Goal: Task Accomplishment & Management: Use online tool/utility

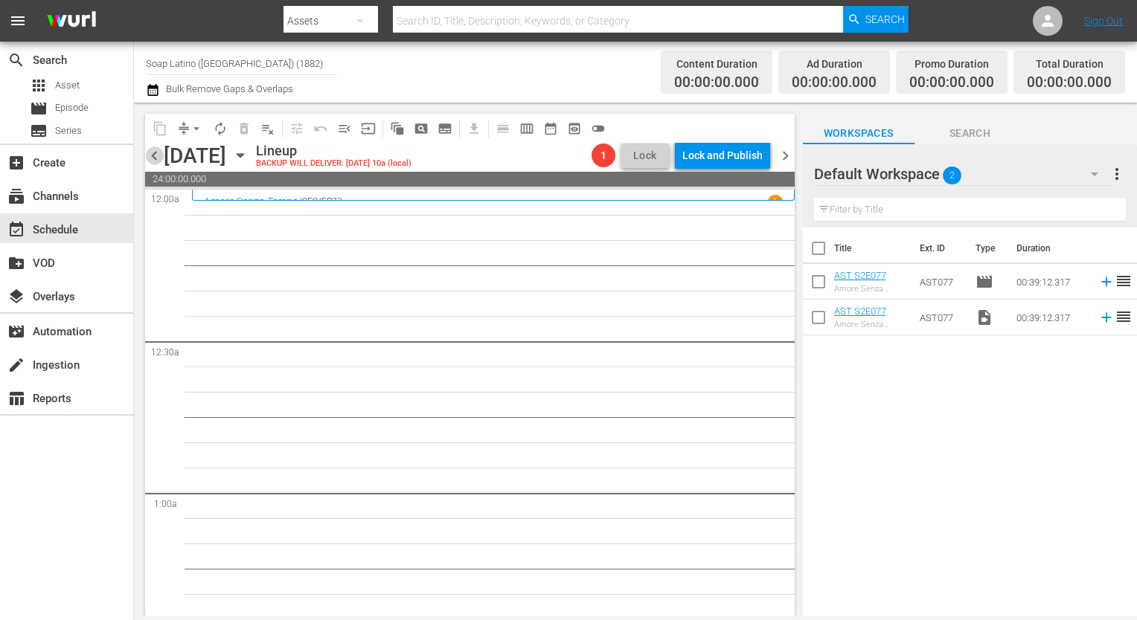
click at [156, 152] on span "chevron_left" at bounding box center [154, 156] width 19 height 19
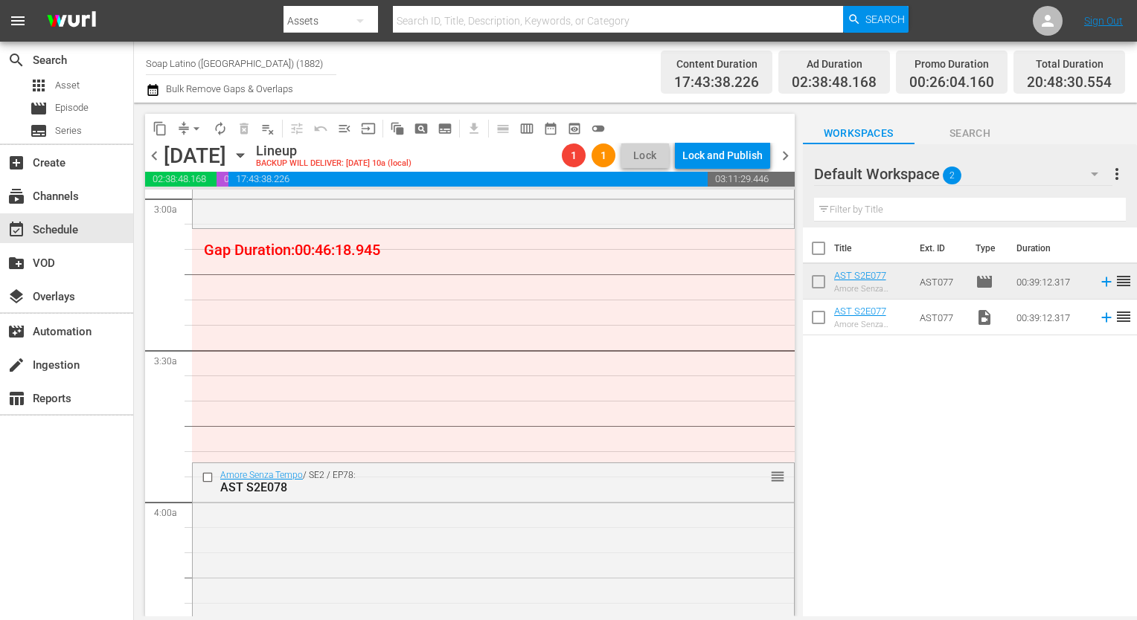
scroll to position [887, 0]
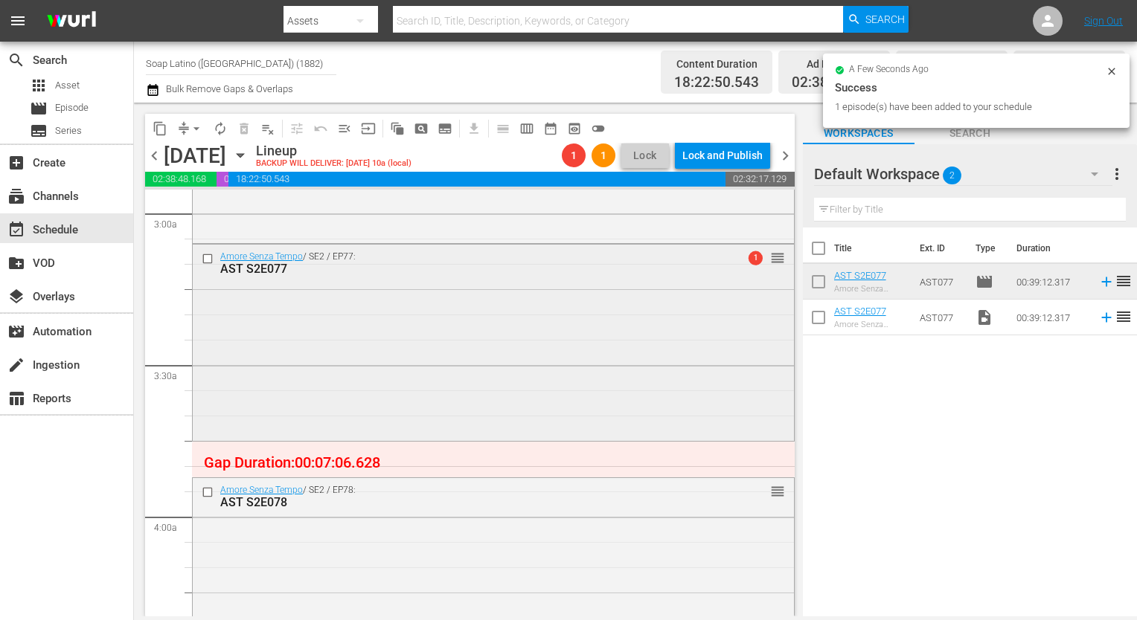
click at [541, 362] on div "Amore Senza Tempo / SE2 / EP77: AST S2E077 1 reorder" at bounding box center [493, 342] width 601 height 194
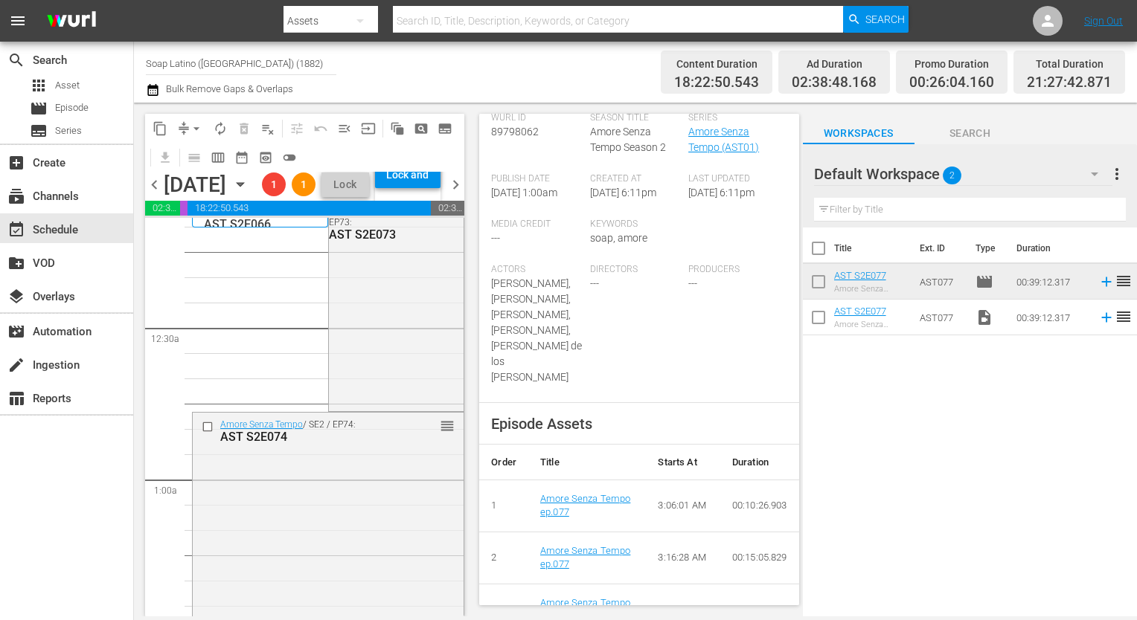
scroll to position [0, 0]
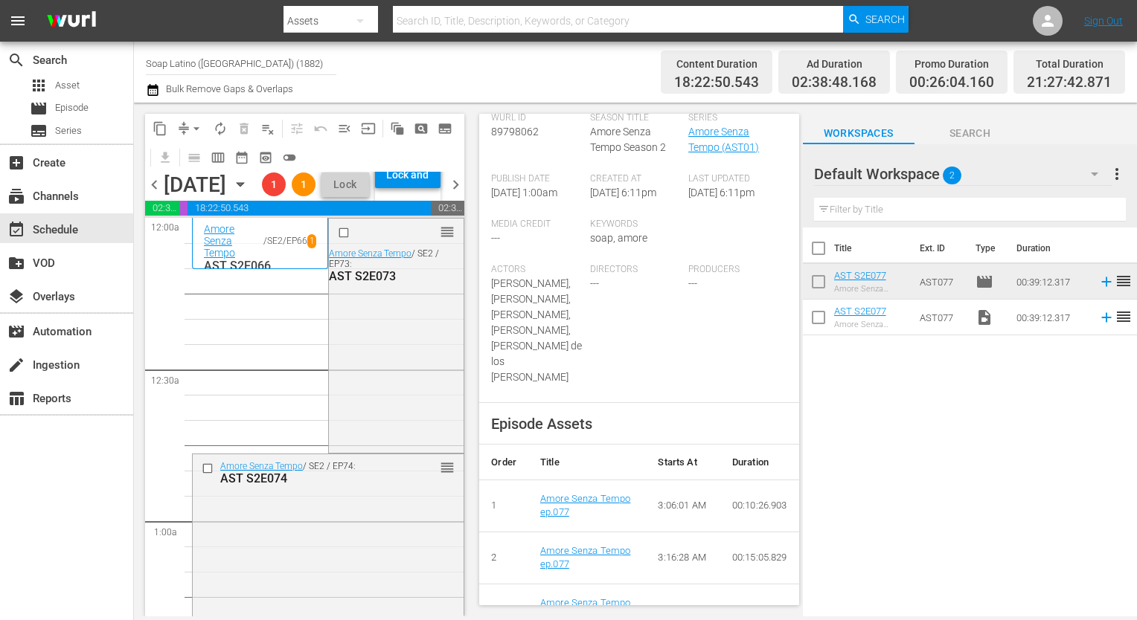
click at [161, 194] on span "chevron_left" at bounding box center [154, 185] width 19 height 19
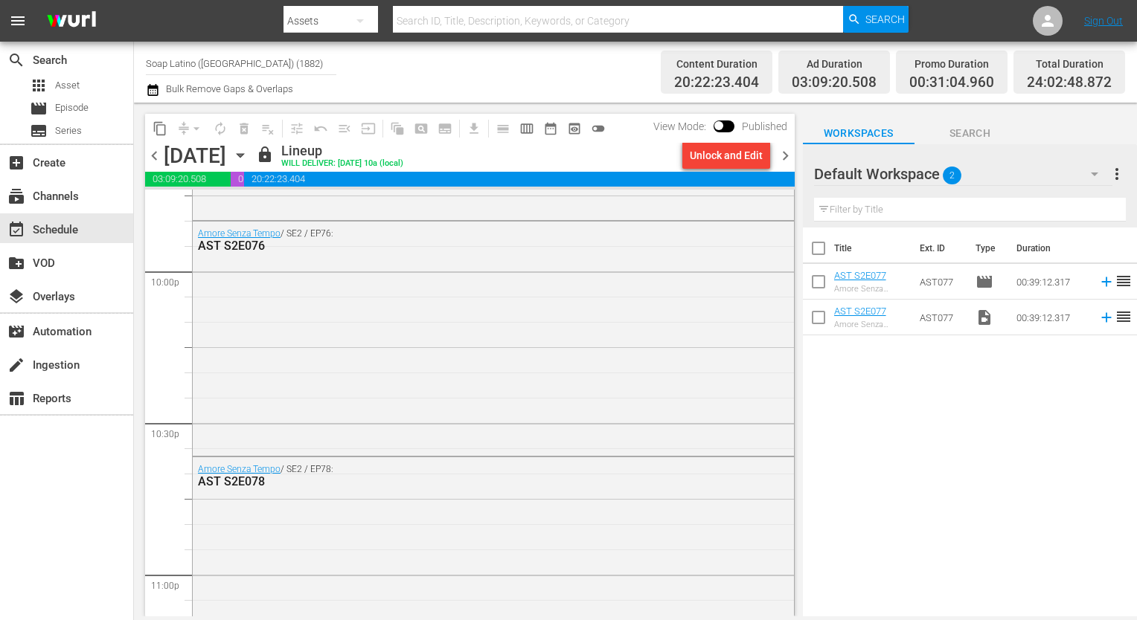
scroll to position [6595, 0]
click at [737, 161] on div "Unlock and Edit" at bounding box center [726, 155] width 73 height 27
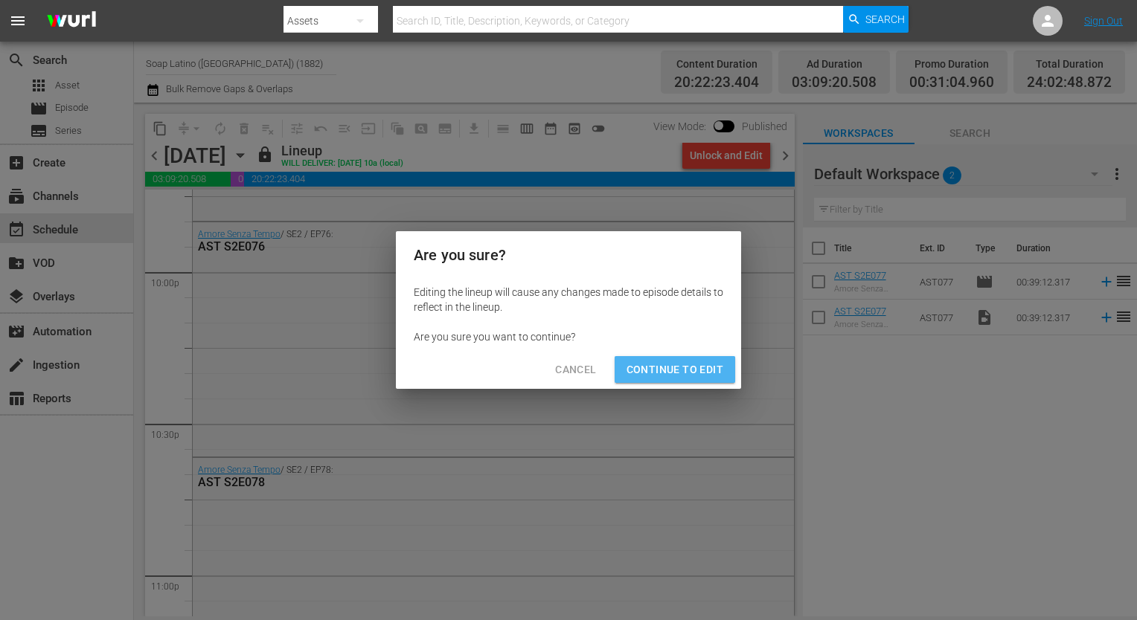
click at [658, 363] on span "Continue to Edit" at bounding box center [674, 370] width 97 height 19
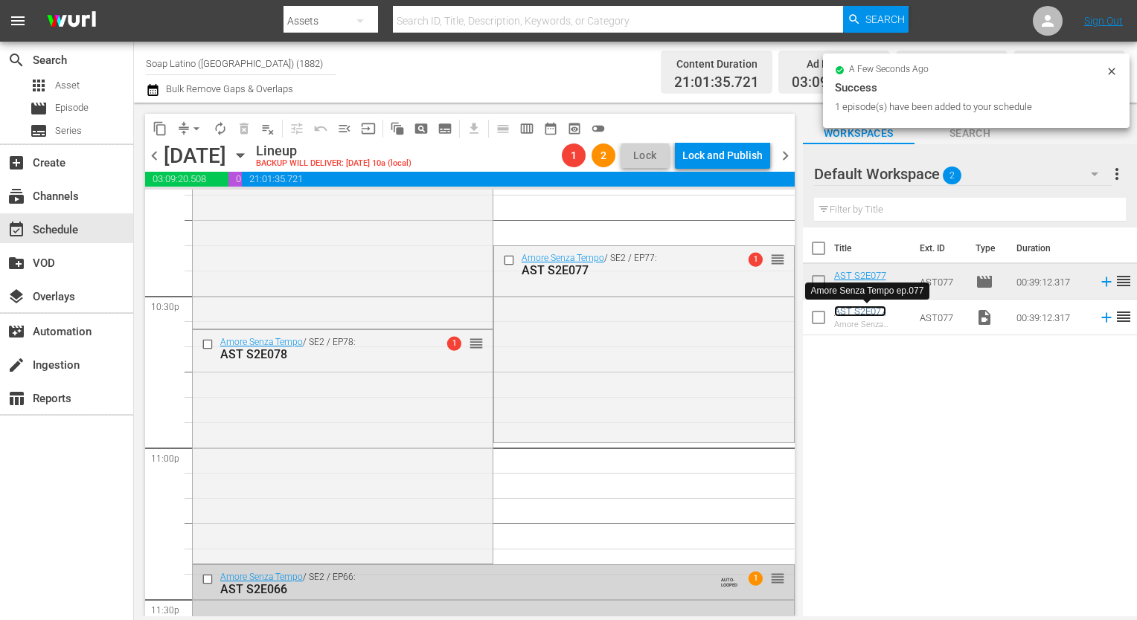
scroll to position [6729, 0]
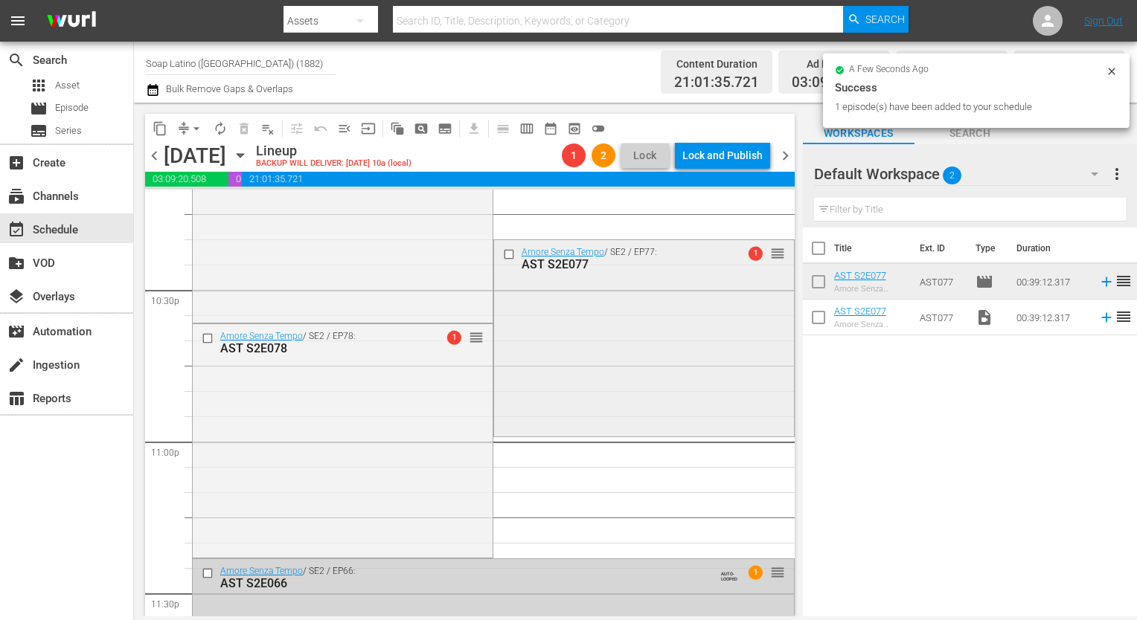
click at [562, 354] on div "Amore Senza Tempo / SE2 / EP77: AST S2E077 1 reorder" at bounding box center [644, 337] width 300 height 194
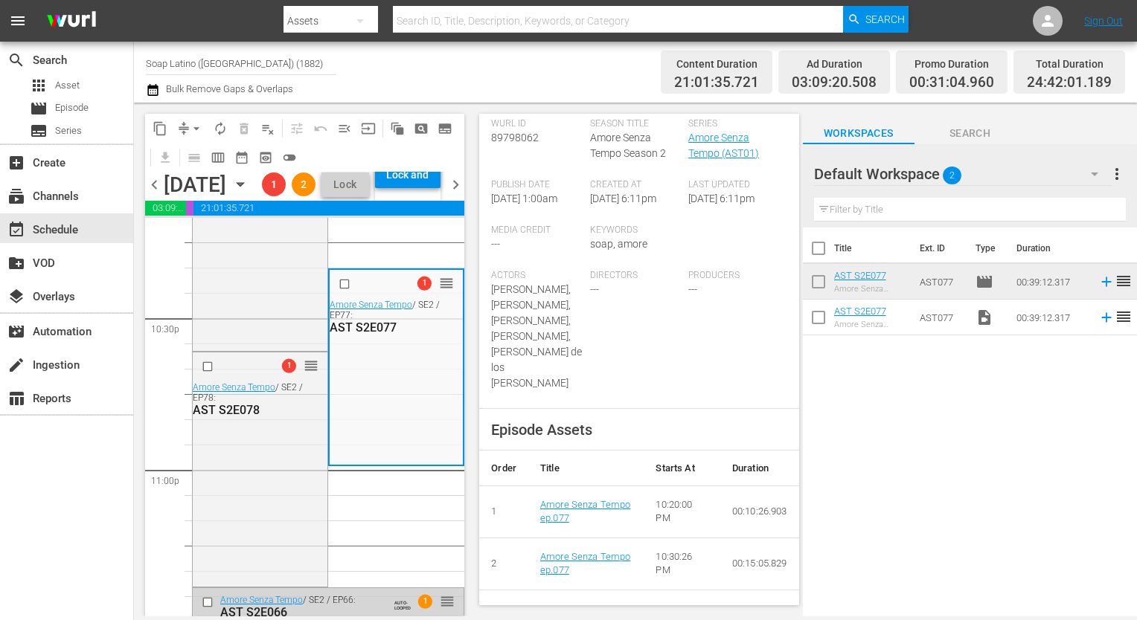
scroll to position [400, 0]
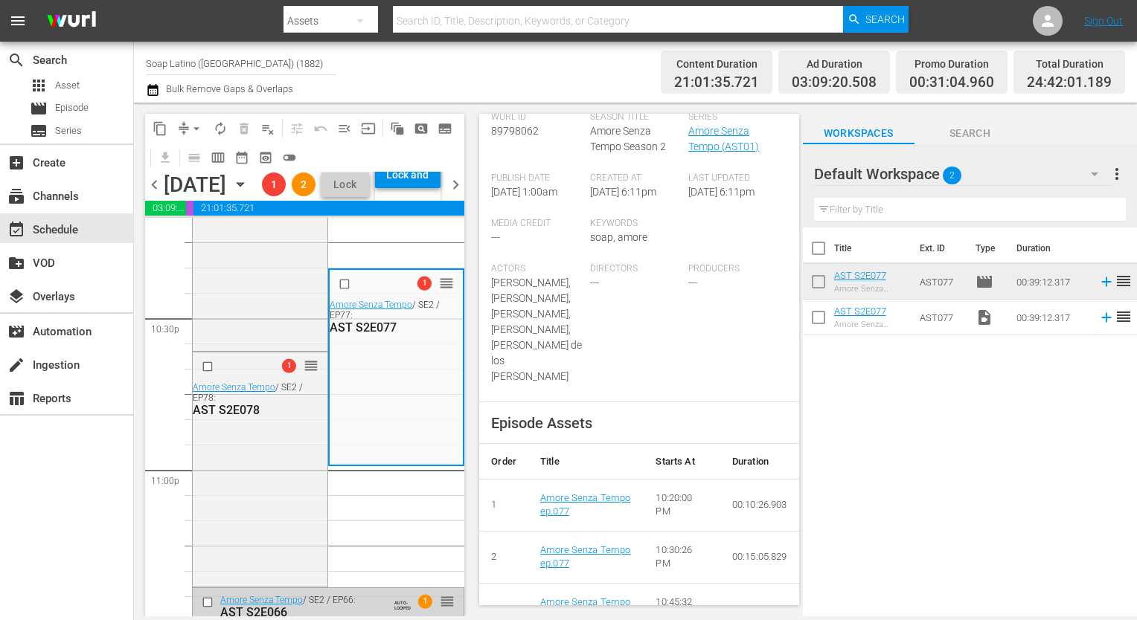
click at [375, 149] on div "content_copy compress arrow_drop_down autorenew_outlined delete_forever_outline…" at bounding box center [304, 143] width 319 height 58
click at [248, 193] on icon "button" at bounding box center [240, 184] width 16 height 16
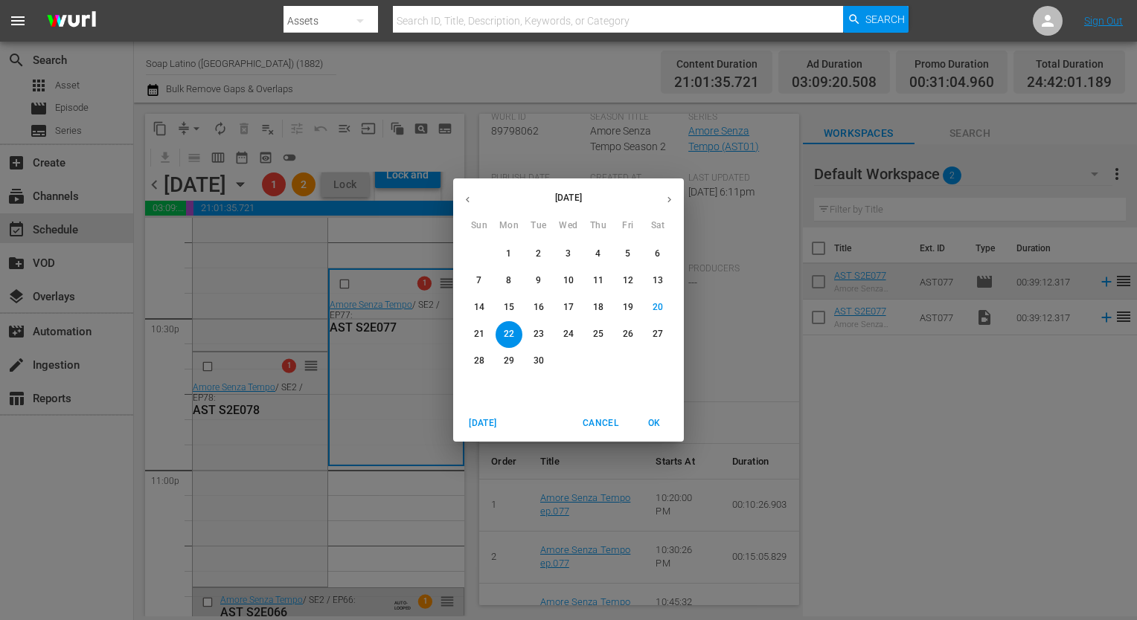
click at [556, 331] on span "24" at bounding box center [568, 334] width 27 height 13
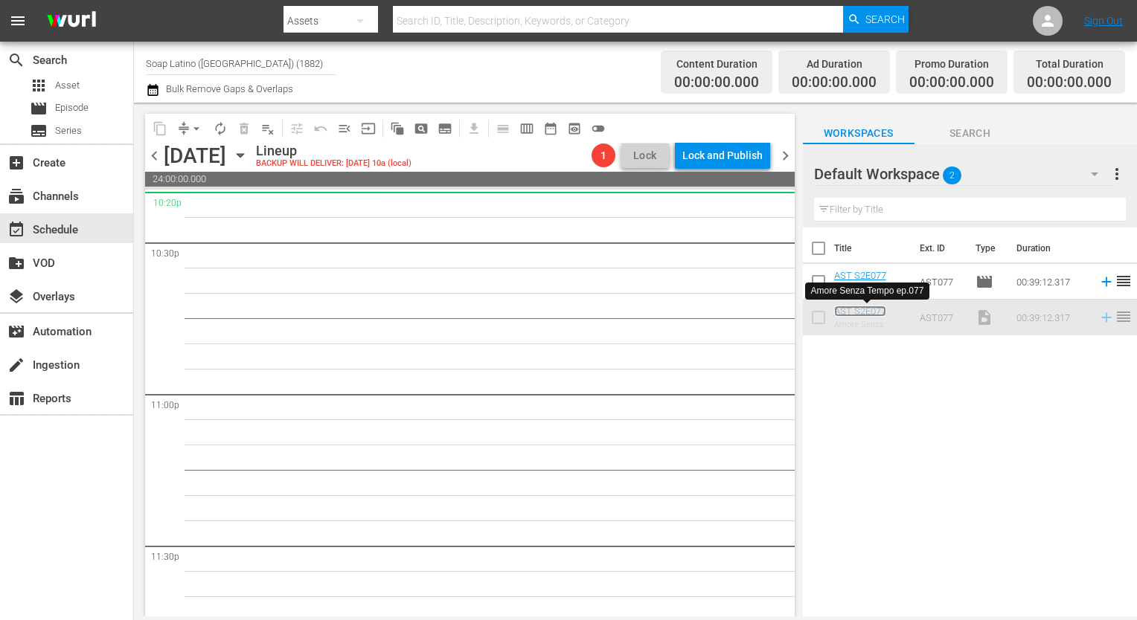
scroll to position [6769, 0]
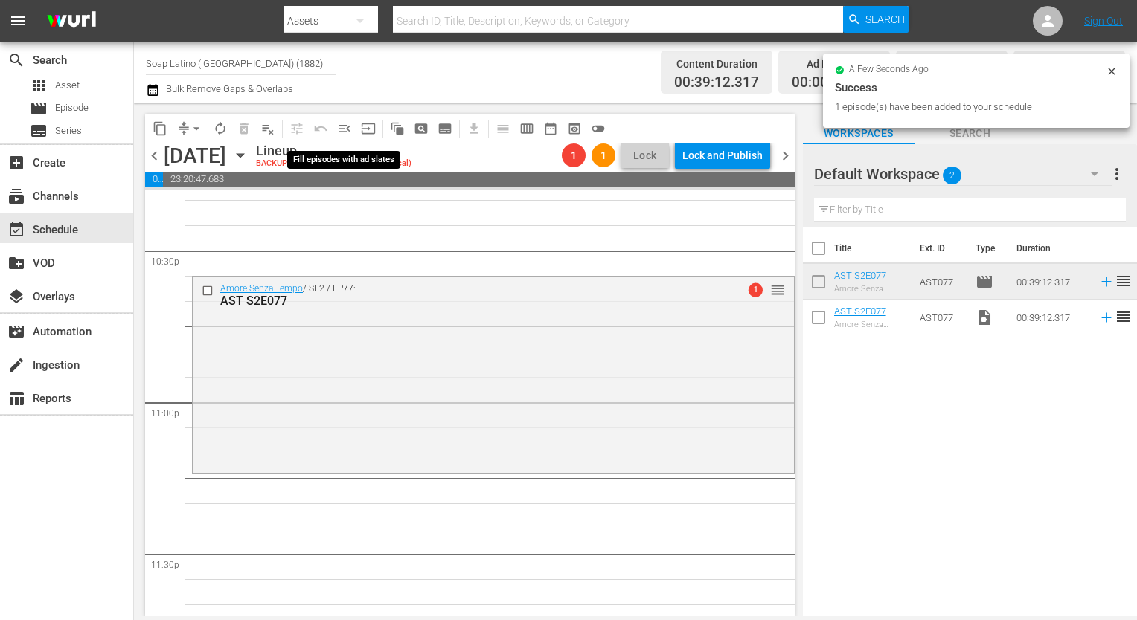
click at [344, 123] on span "menu_open" at bounding box center [344, 128] width 15 height 15
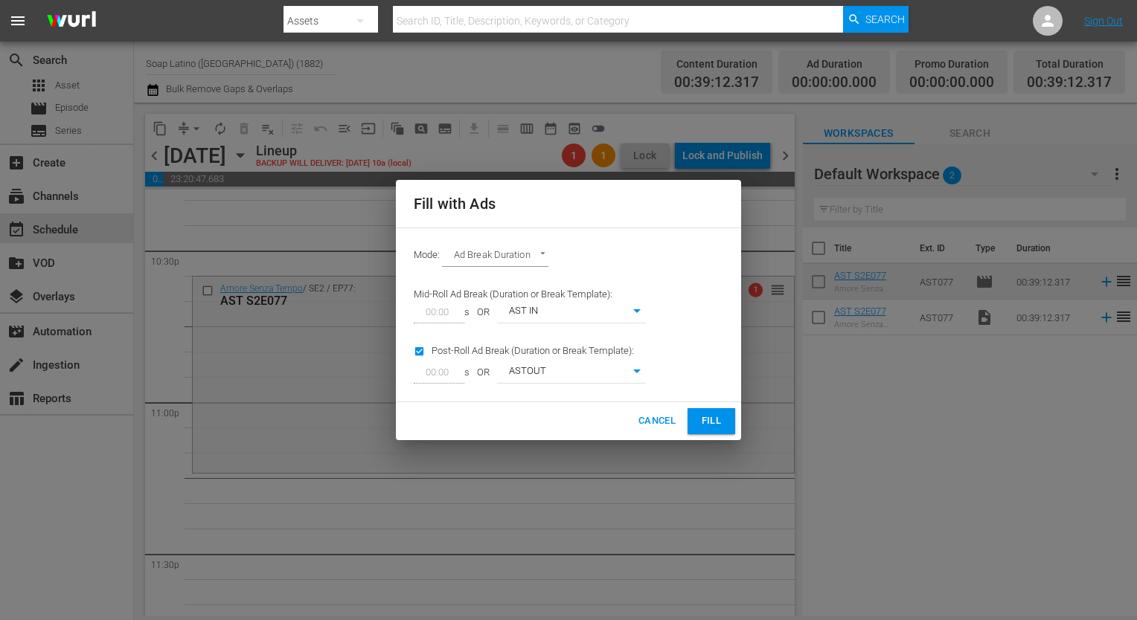
click at [726, 425] on button "Fill" at bounding box center [711, 421] width 48 height 26
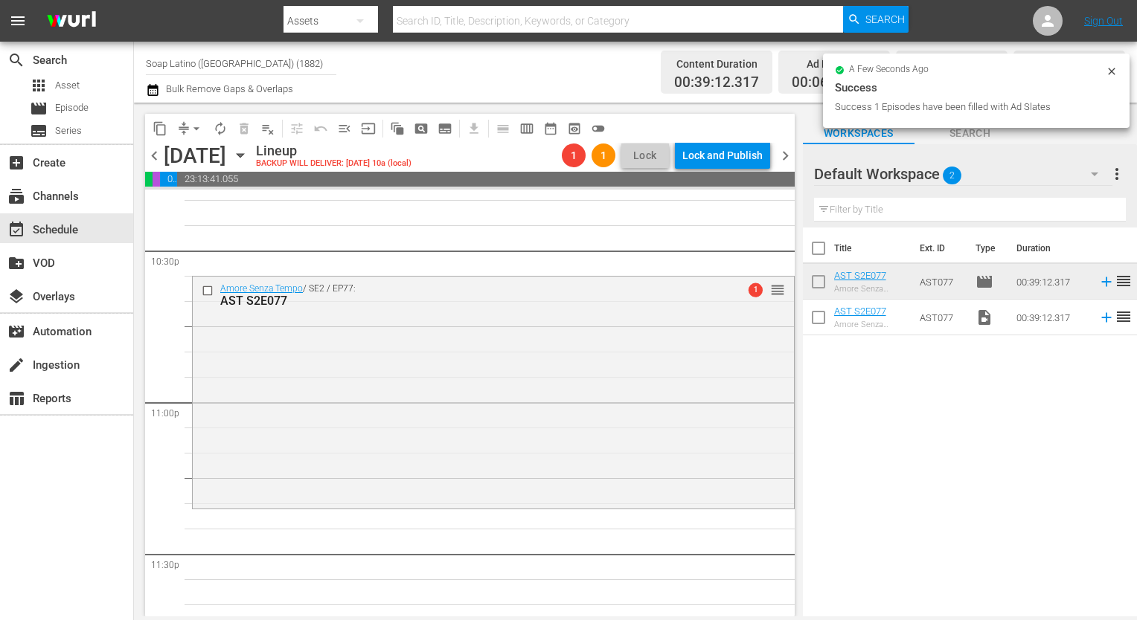
click at [582, 366] on div "Amore Senza Tempo / SE2 / EP77: AST S2E077 1 reorder" at bounding box center [493, 392] width 601 height 230
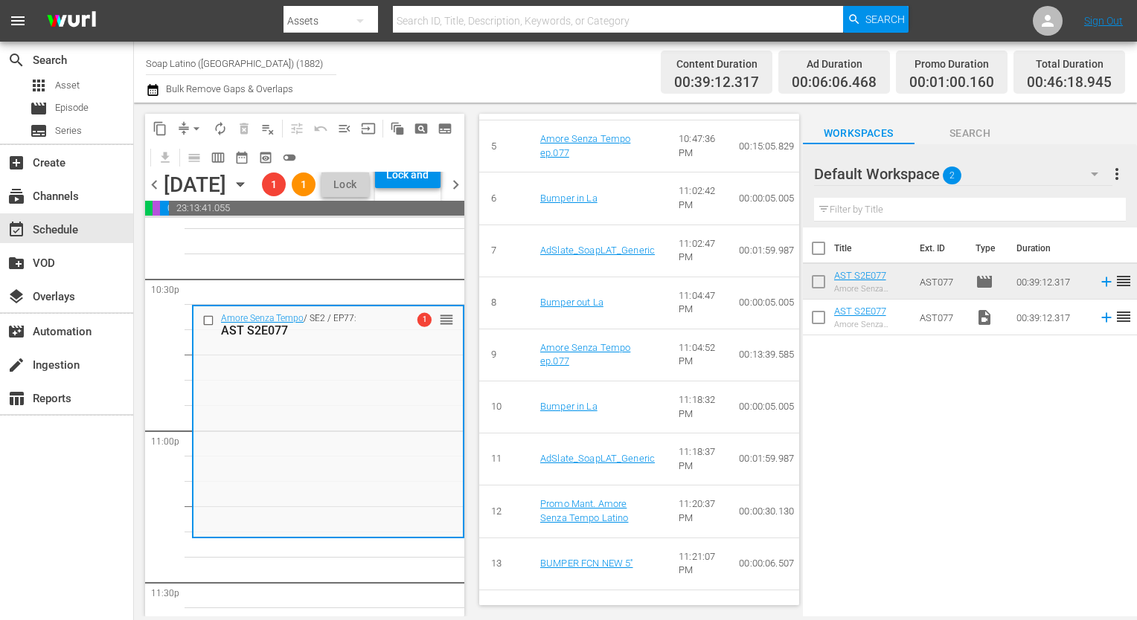
scroll to position [972, 0]
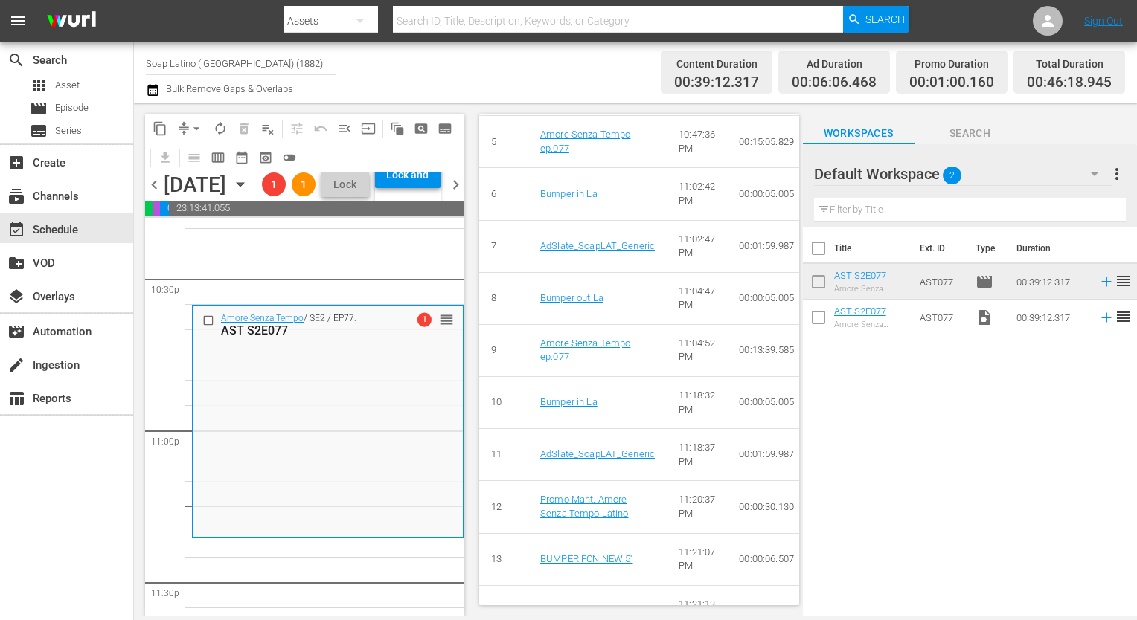
click at [157, 194] on span "chevron_left" at bounding box center [154, 185] width 19 height 19
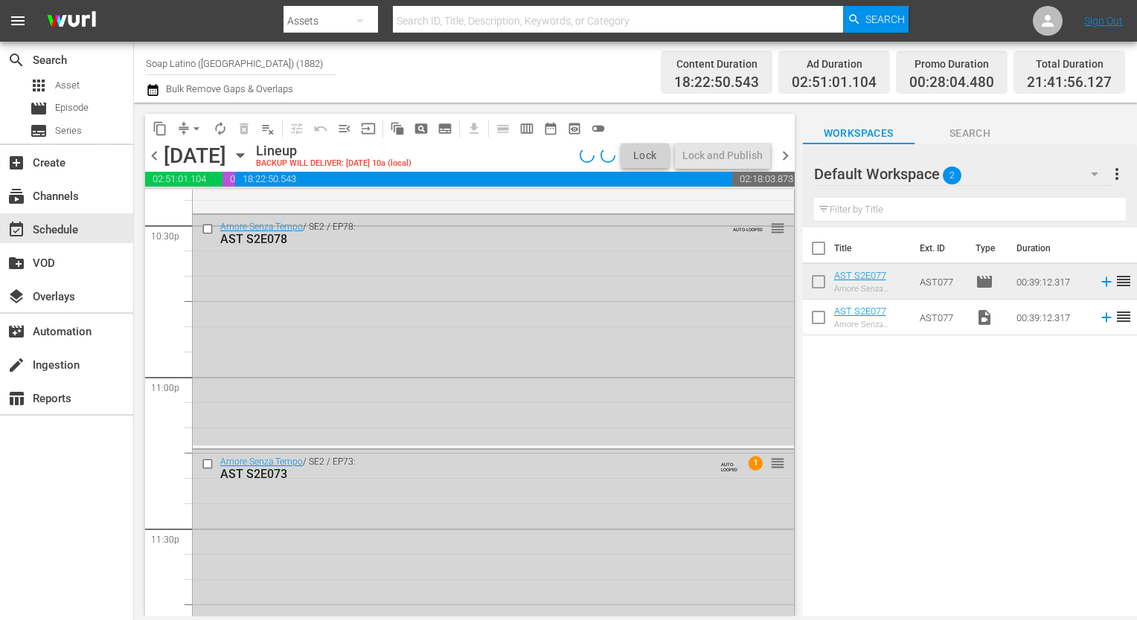
scroll to position [6389, 0]
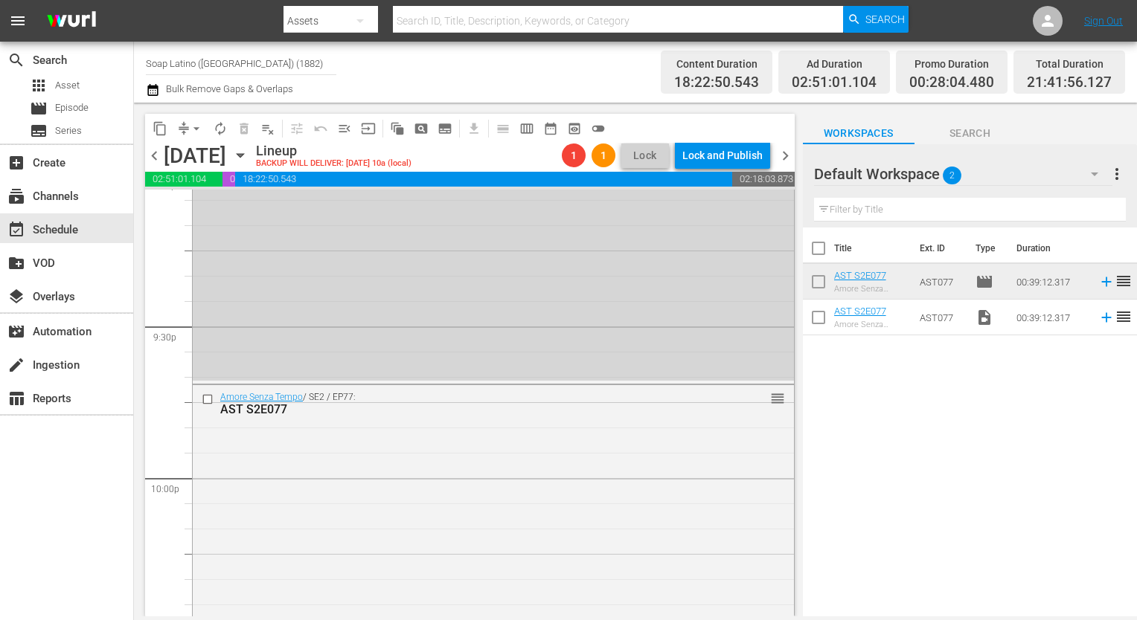
click at [153, 149] on span "chevron_left" at bounding box center [154, 156] width 19 height 19
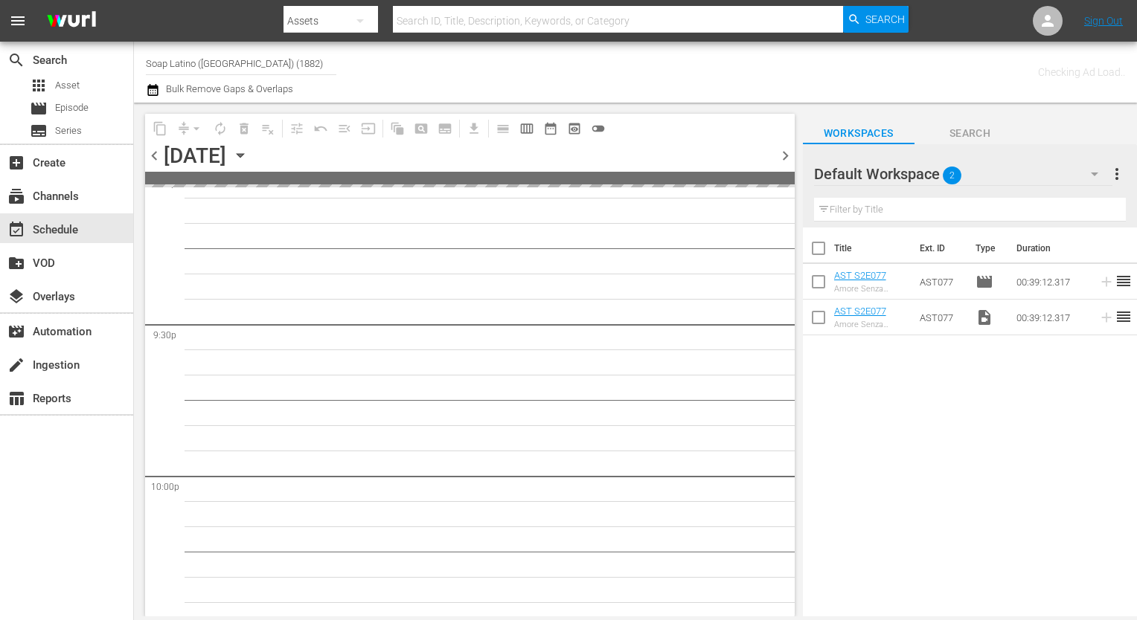
scroll to position [6794, 0]
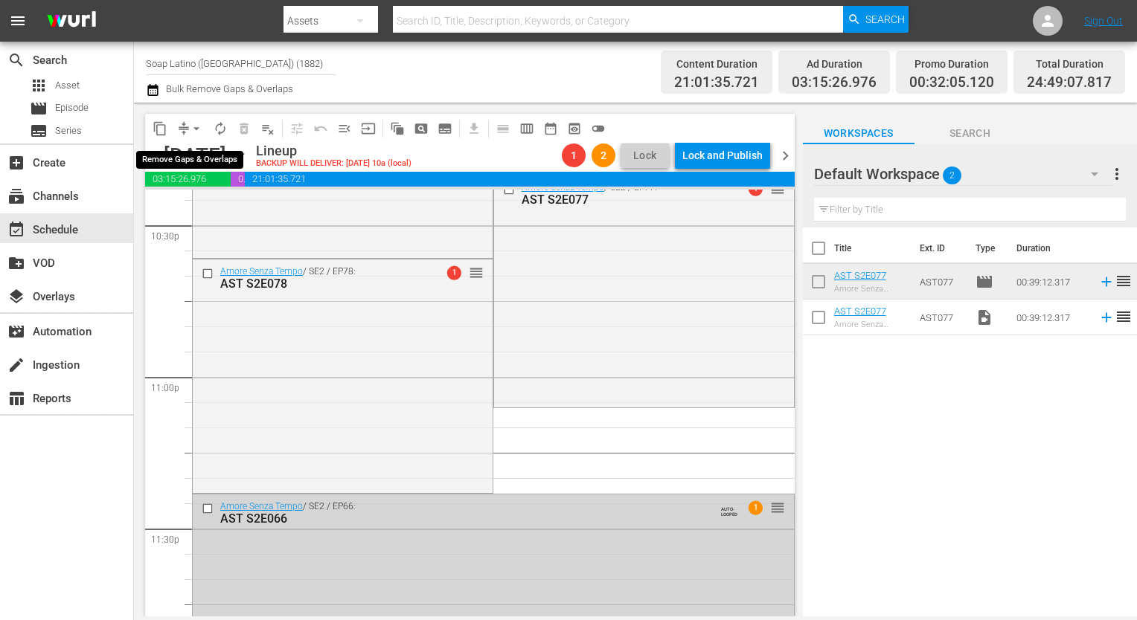
click at [196, 123] on span "arrow_drop_down" at bounding box center [196, 128] width 15 height 15
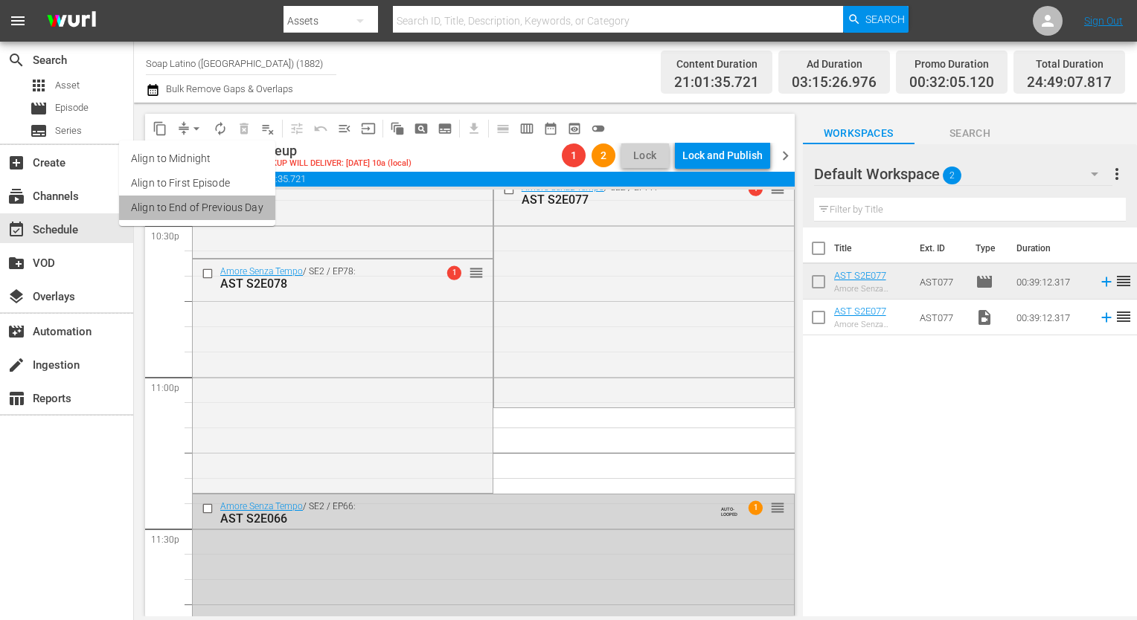
click at [211, 204] on li "Align to End of Previous Day" at bounding box center [197, 208] width 156 height 25
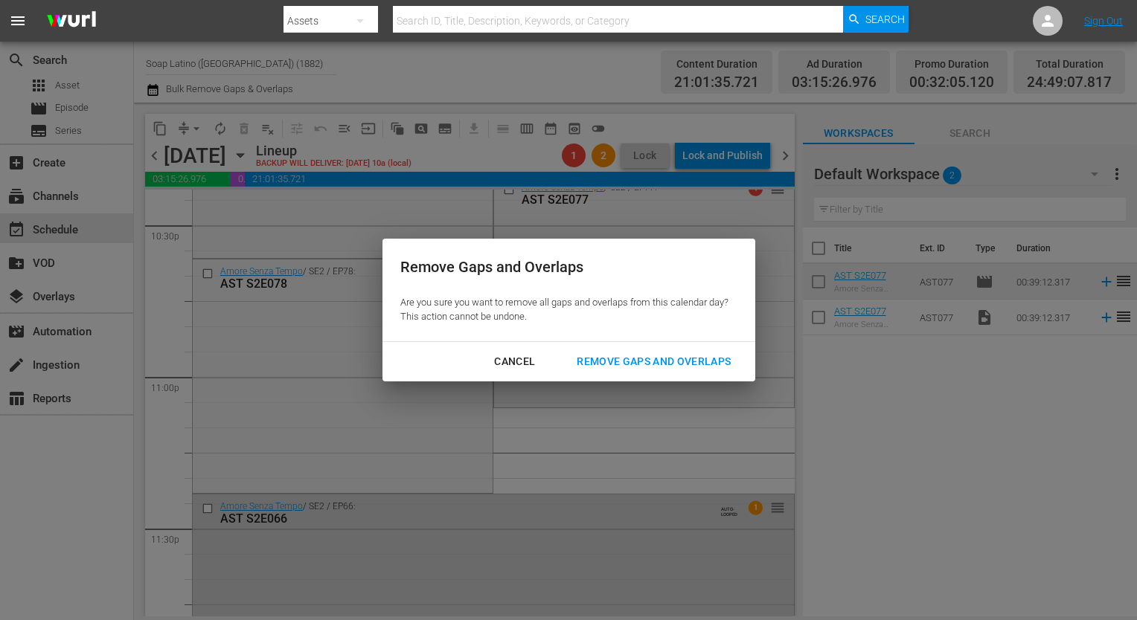
click at [606, 355] on div "Remove Gaps and Overlaps" at bounding box center [654, 362] width 178 height 19
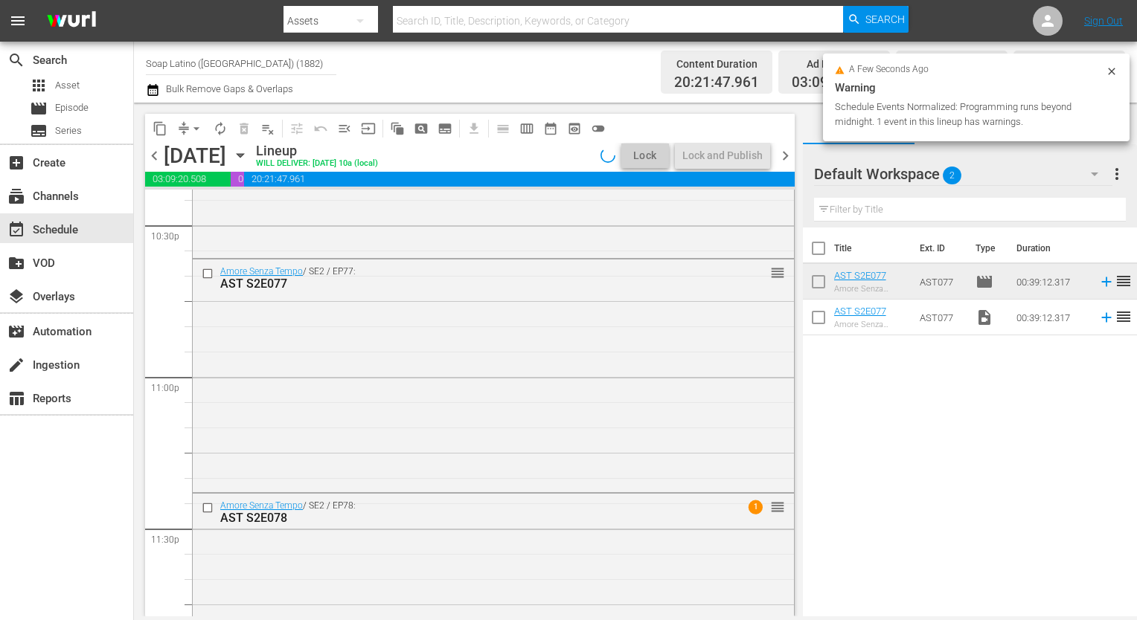
scroll to position [6905, 0]
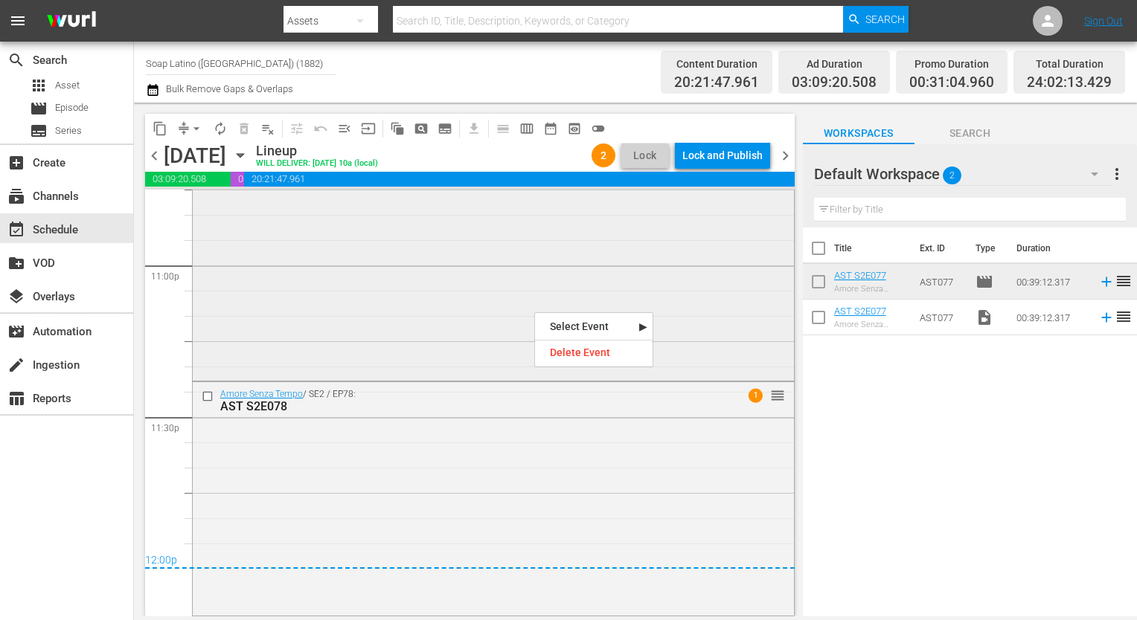
click at [658, 323] on div "Amore Senza Tempo / SE2 / EP77: AST S2E077 reorder" at bounding box center [493, 263] width 601 height 230
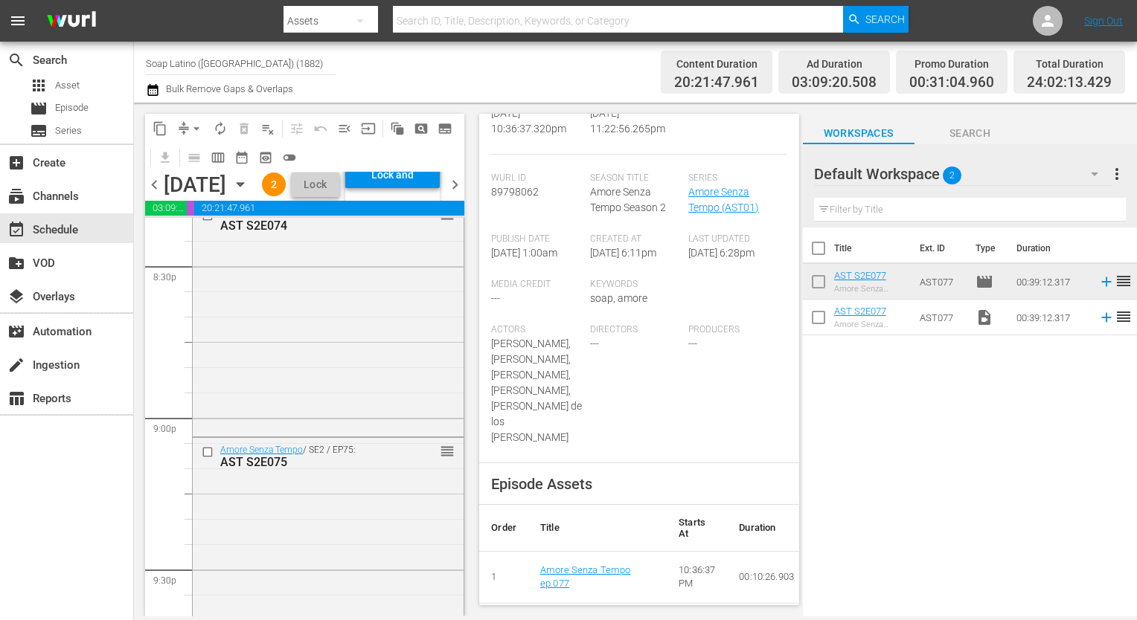
scroll to position [5972, 0]
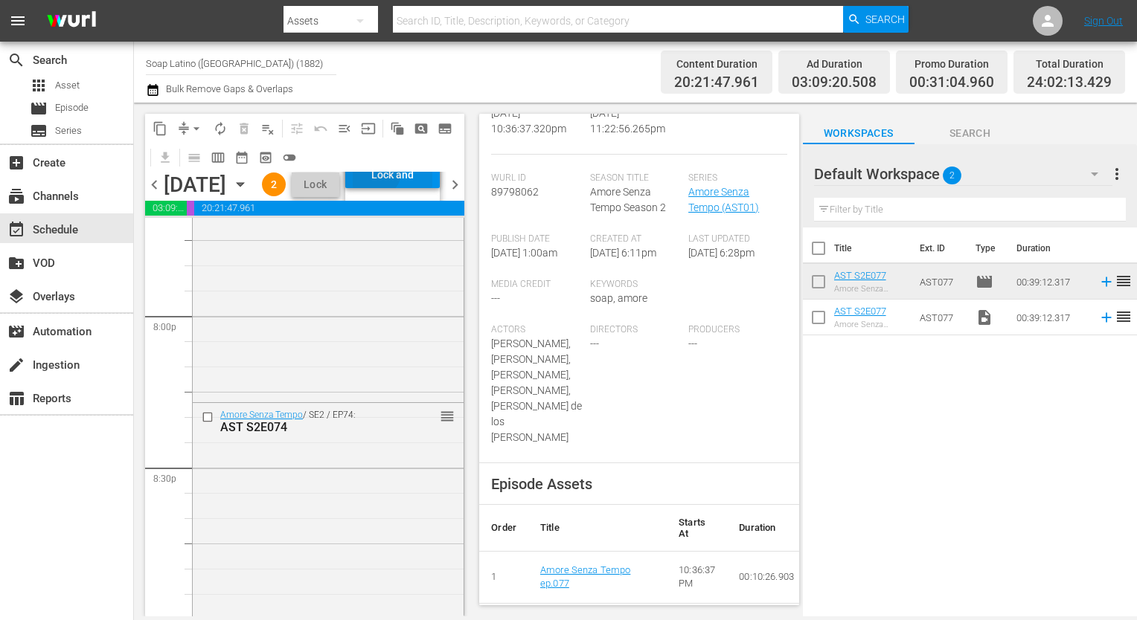
click at [415, 188] on div "Lock and Publish" at bounding box center [393, 174] width 80 height 27
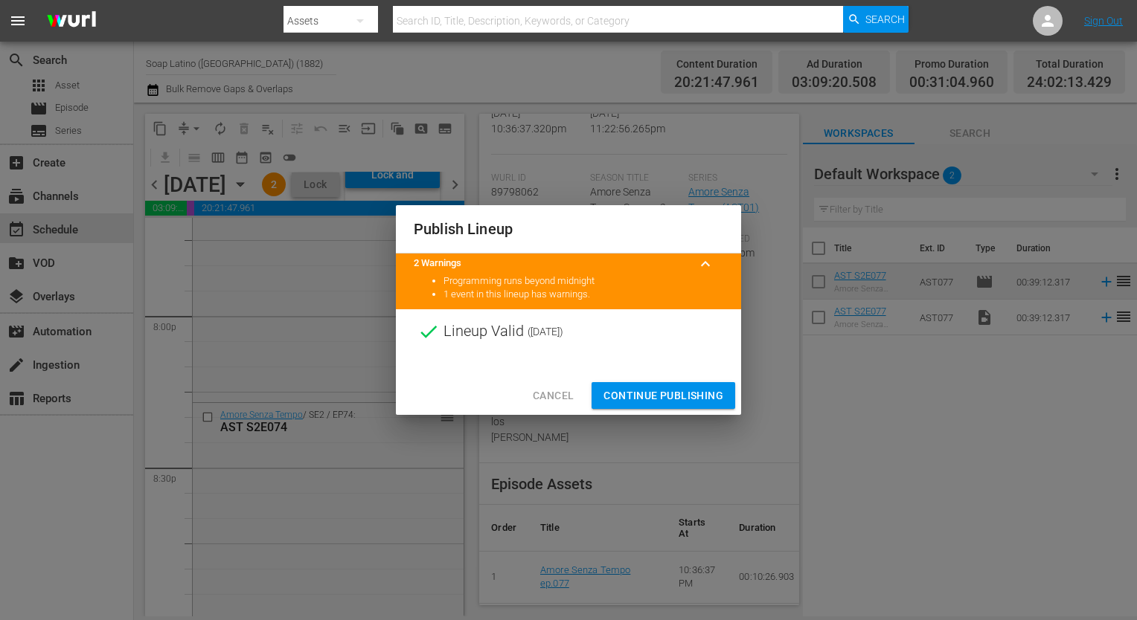
click at [638, 396] on span "Continue Publishing" at bounding box center [663, 396] width 120 height 19
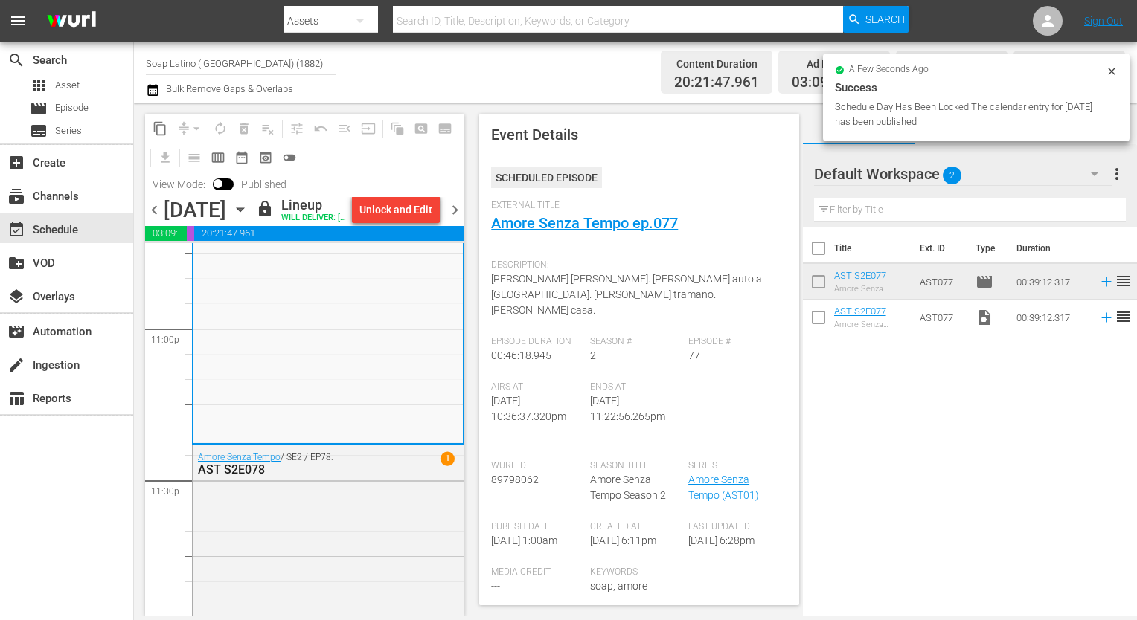
scroll to position [6984, 0]
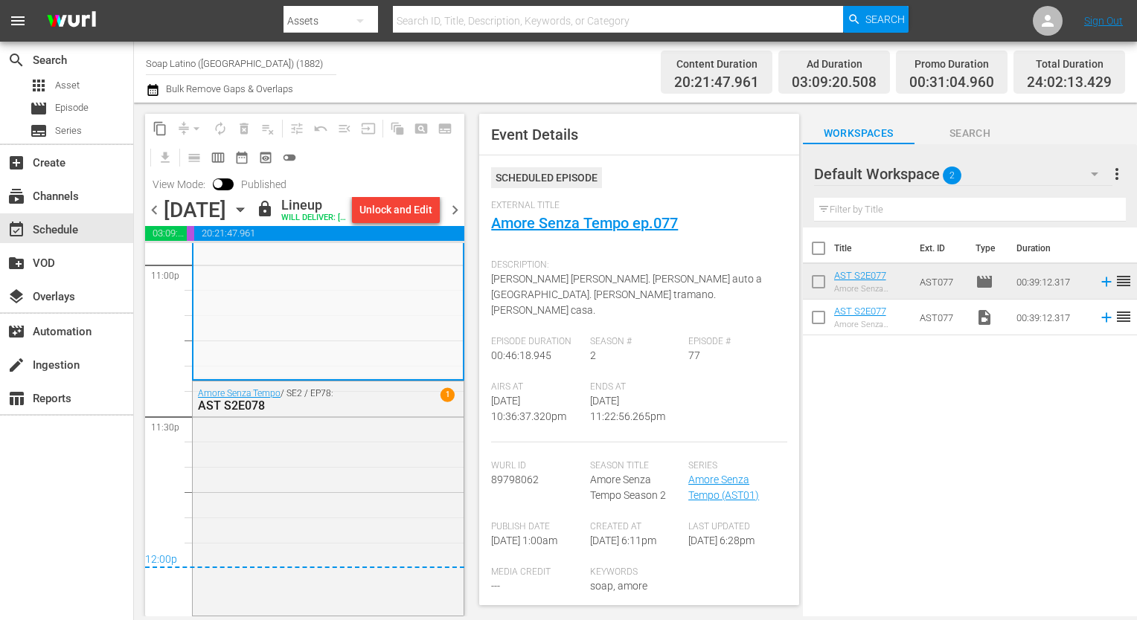
click at [226, 210] on div "[DATE]" at bounding box center [195, 210] width 62 height 25
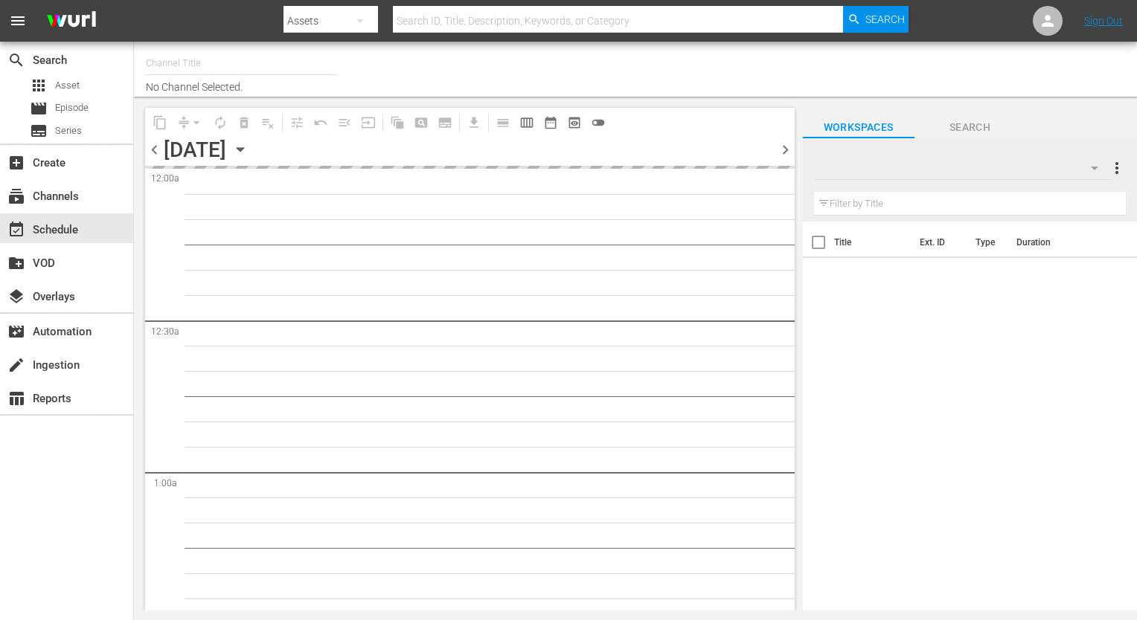
type input "Soap Latino ([GEOGRAPHIC_DATA]) (1882)"
